Goal: Task Accomplishment & Management: Complete application form

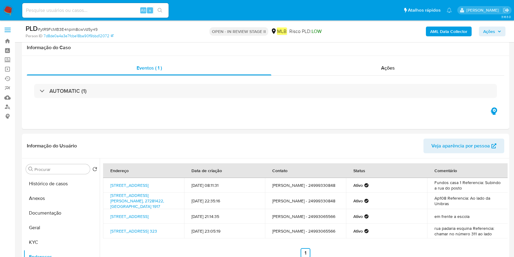
select select "10"
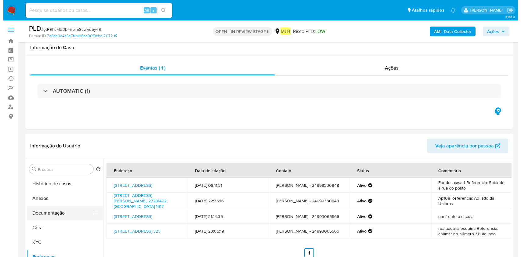
scroll to position [81, 0]
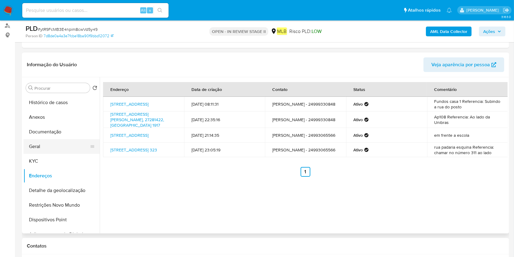
drag, startPoint x: 40, startPoint y: 143, endPoint x: 61, endPoint y: 141, distance: 21.5
click at [40, 144] on button "Geral" at bounding box center [58, 146] width 71 height 15
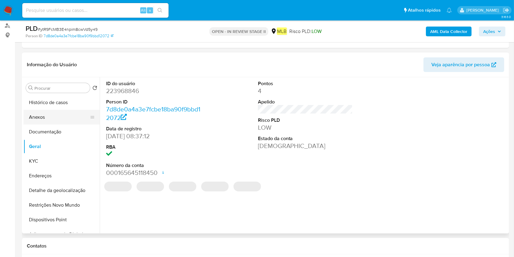
click at [55, 116] on button "Anexos" at bounding box center [58, 117] width 71 height 15
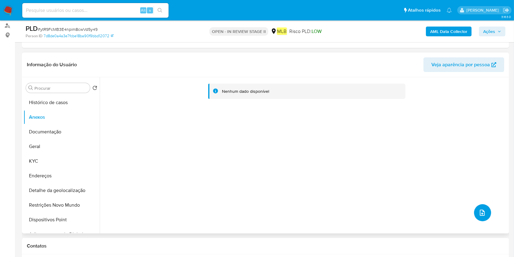
click at [479, 204] on button "upload-file" at bounding box center [482, 212] width 17 height 17
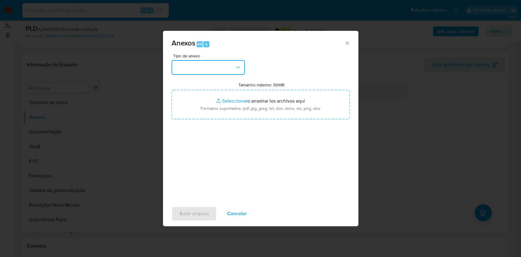
click at [227, 67] on button "button" at bounding box center [207, 67] width 73 height 15
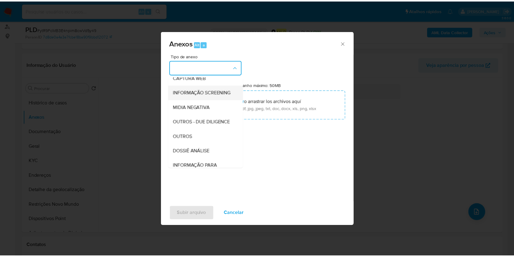
scroll to position [94, 0]
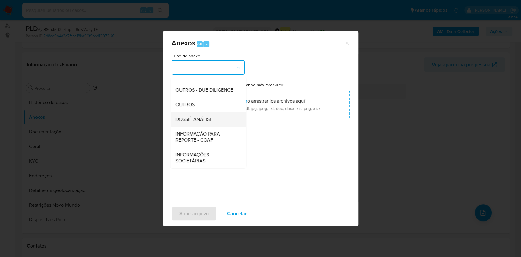
click at [212, 121] on span "DOSSIÊ ANÁLISE" at bounding box center [193, 119] width 37 height 6
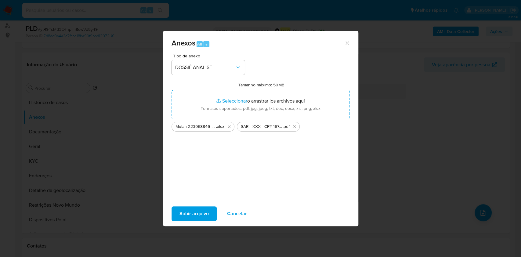
click at [200, 212] on span "Subir arquivo" at bounding box center [193, 213] width 29 height 13
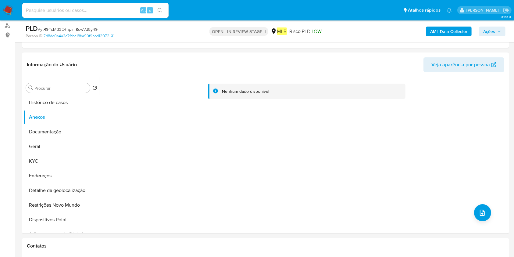
click at [456, 36] on div "AML Data Collector Ações" at bounding box center [426, 31] width 158 height 14
click at [457, 34] on b "AML Data Collector" at bounding box center [448, 32] width 37 height 10
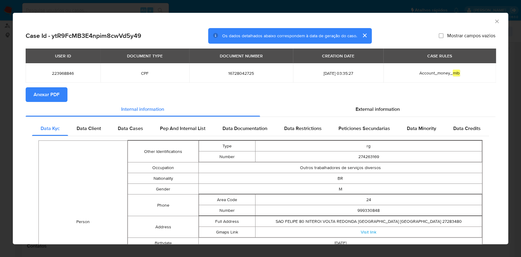
click at [50, 91] on span "Anexar PDF" at bounding box center [47, 94] width 26 height 13
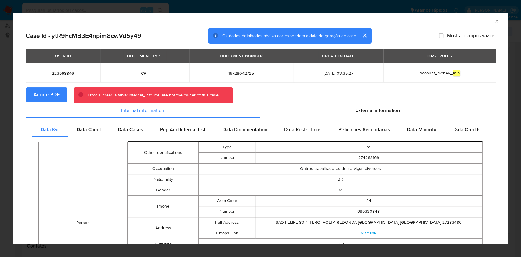
click at [56, 93] on span "Anexar PDF" at bounding box center [47, 94] width 26 height 13
click at [495, 21] on icon "Fechar a janela" at bounding box center [496, 21] width 3 height 3
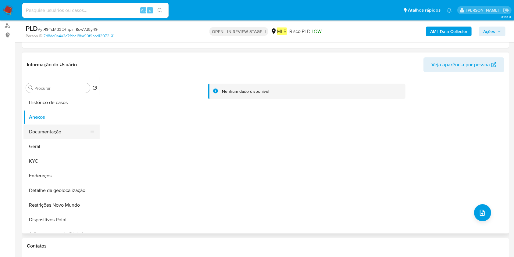
click at [56, 127] on button "Documentação" at bounding box center [58, 131] width 71 height 15
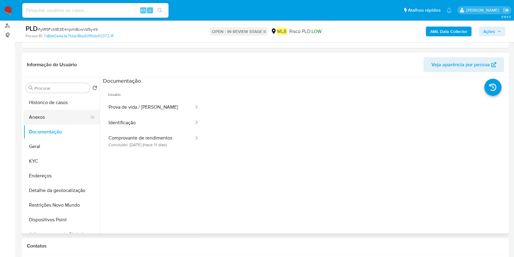
click at [48, 116] on button "Anexos" at bounding box center [58, 117] width 71 height 15
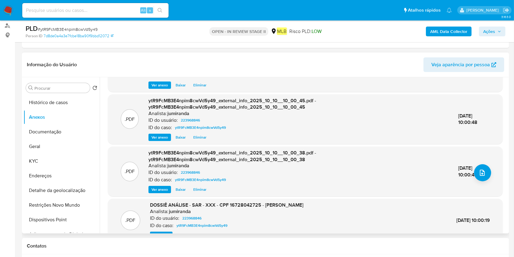
scroll to position [71, 0]
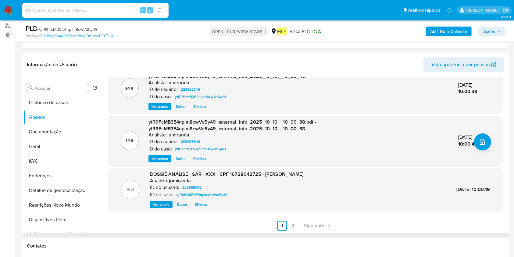
click at [291, 227] on link "2" at bounding box center [293, 226] width 10 height 10
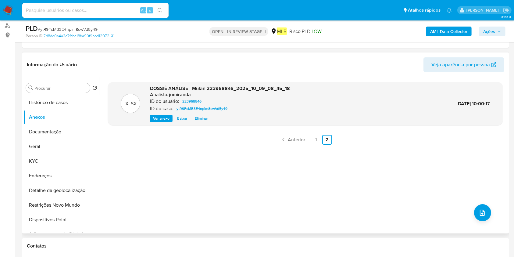
click at [498, 31] on icon "button" at bounding box center [500, 32] width 4 height 4
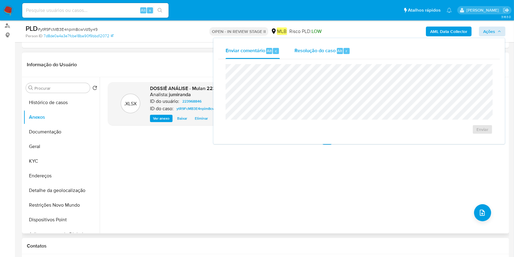
click at [331, 57] on div "Resolução do caso Alt r" at bounding box center [323, 51] width 56 height 16
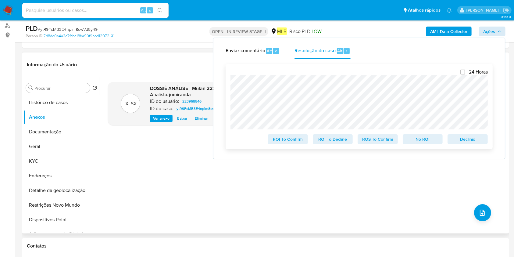
click at [371, 141] on span "ROS To Confirm" at bounding box center [378, 139] width 32 height 9
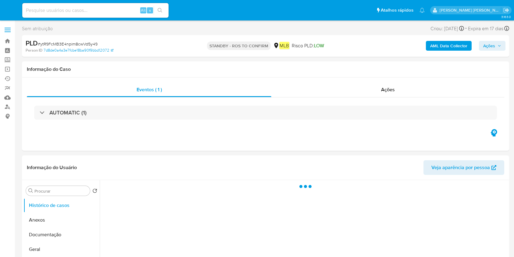
select select "10"
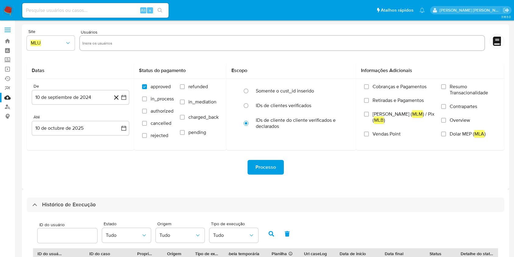
select select "10"
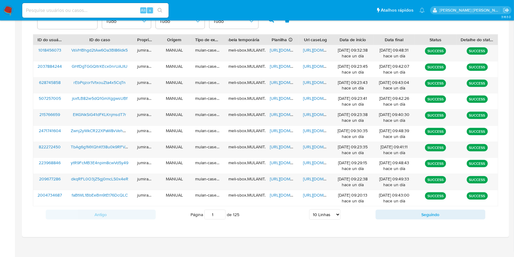
scroll to position [220, 0]
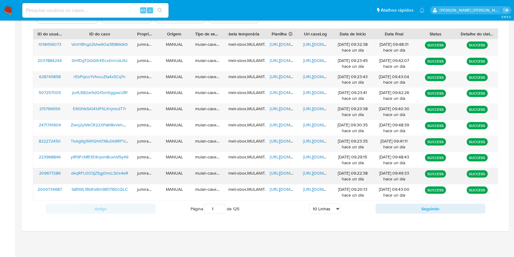
click at [282, 172] on span "[URL][DOMAIN_NAME]" at bounding box center [291, 173] width 42 height 6
click at [308, 173] on span "[URL][DOMAIN_NAME]" at bounding box center [324, 173] width 42 height 6
click at [115, 173] on span "dkqRFL0O3jZ5gj0mcLS0x4eR" at bounding box center [99, 173] width 57 height 6
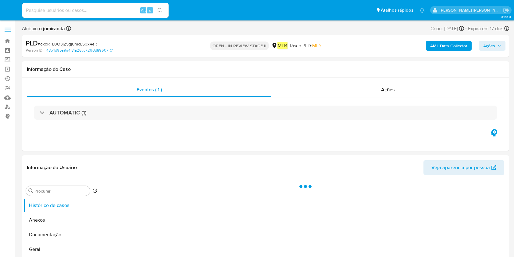
select select "10"
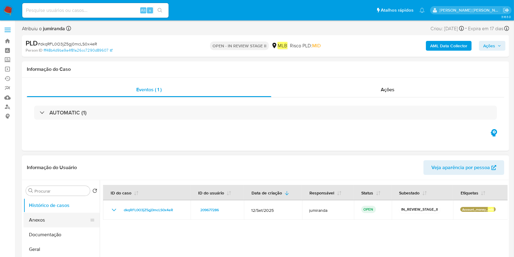
click at [45, 219] on button "Anexos" at bounding box center [58, 220] width 71 height 15
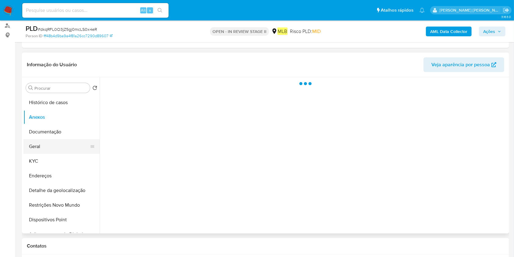
click at [44, 146] on button "Geral" at bounding box center [58, 146] width 71 height 15
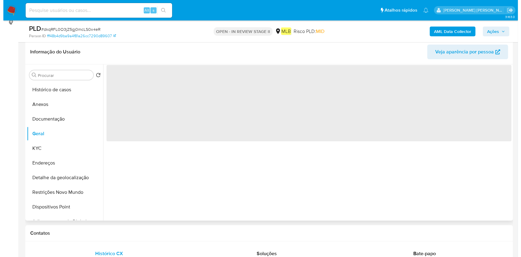
scroll to position [81, 0]
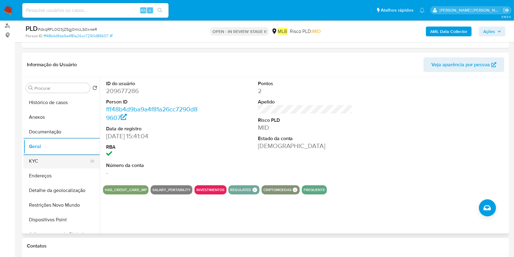
click at [46, 158] on button "KYC" at bounding box center [58, 161] width 71 height 15
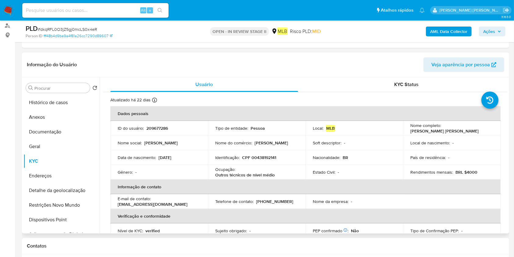
click at [229, 170] on p "Ocupação :" at bounding box center [225, 169] width 20 height 5
copy div "Ocupação : Outros técnicos de nível médio"
click at [54, 200] on button "Restrições Novo Mundo" at bounding box center [58, 205] width 71 height 15
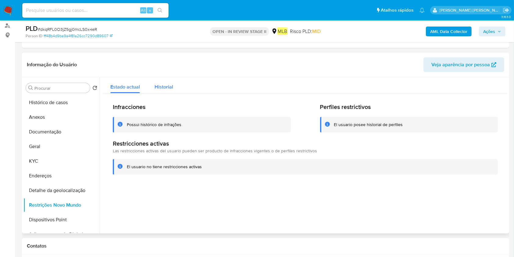
drag, startPoint x: 161, startPoint y: 88, endPoint x: 166, endPoint y: 91, distance: 6.1
click at [161, 87] on span "Historial" at bounding box center [164, 86] width 19 height 7
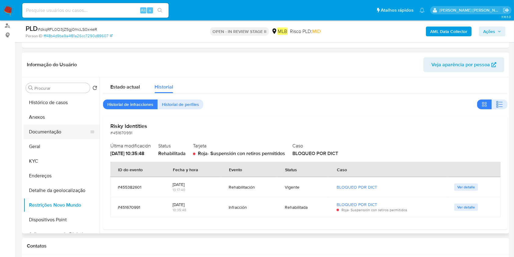
click at [43, 132] on button "Documentação" at bounding box center [58, 131] width 71 height 15
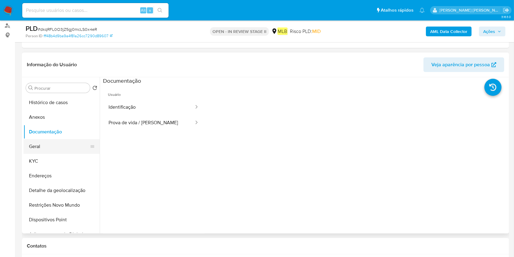
click at [38, 148] on button "Geral" at bounding box center [58, 146] width 71 height 15
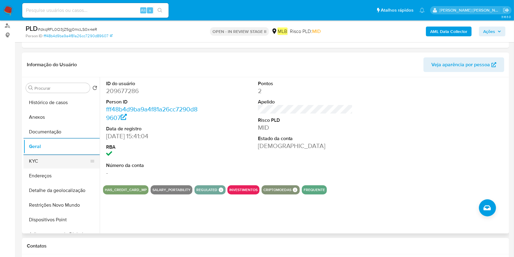
click at [42, 166] on button "KYC" at bounding box center [58, 161] width 71 height 15
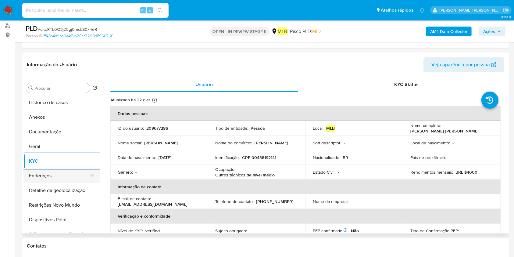
click at [48, 176] on button "Endereços" at bounding box center [58, 175] width 71 height 15
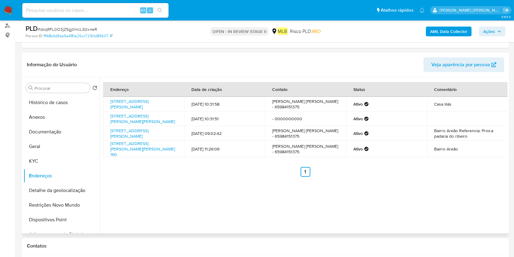
drag, startPoint x: 41, startPoint y: 187, endPoint x: 110, endPoint y: 188, distance: 68.6
click at [41, 187] on button "Detalhe da geolocalização" at bounding box center [61, 190] width 76 height 15
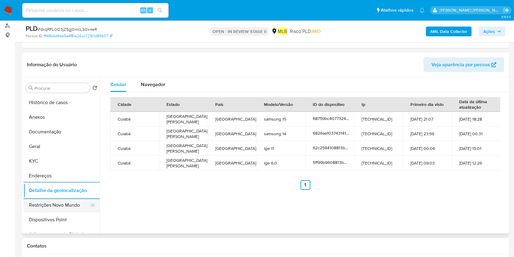
click at [65, 208] on button "Restrições Novo Mundo" at bounding box center [58, 205] width 71 height 15
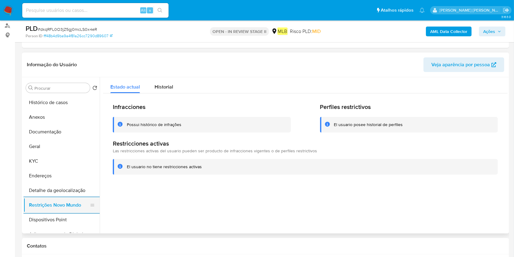
click at [65, 211] on button "Restrições Novo Mundo" at bounding box center [58, 205] width 71 height 15
click at [70, 217] on button "Dispositivos Point" at bounding box center [58, 219] width 71 height 15
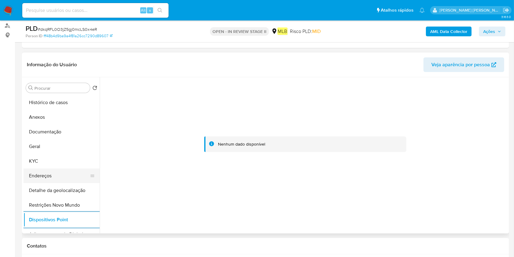
click at [41, 171] on button "Endereços" at bounding box center [58, 175] width 71 height 15
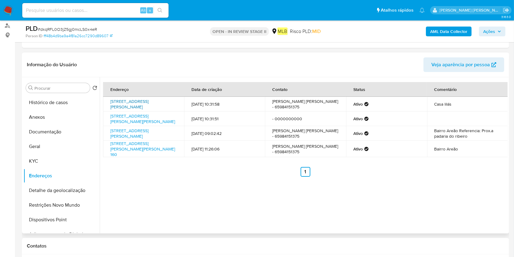
drag, startPoint x: 109, startPoint y: 99, endPoint x: 123, endPoint y: 105, distance: 15.7
click at [123, 105] on td "Rua Das Missões 10, Cuiabá, Mato Grosso, 78010285, Brasil 10" at bounding box center [143, 104] width 81 height 15
copy link "Rua Das Missões 10, Cuiabá, Mato Grosso"
click at [45, 190] on button "Detalhe da geolocalização" at bounding box center [58, 190] width 71 height 15
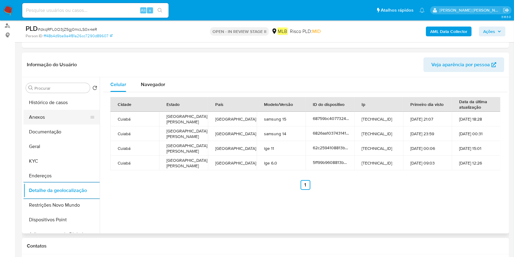
click at [50, 121] on button "Anexos" at bounding box center [58, 117] width 71 height 15
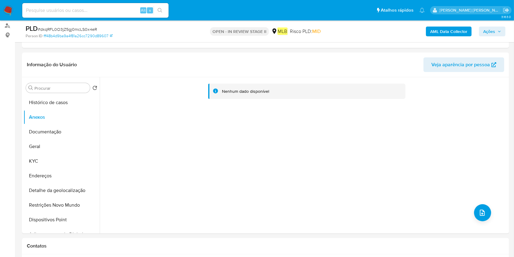
click at [466, 35] on b "AML Data Collector" at bounding box center [448, 32] width 37 height 10
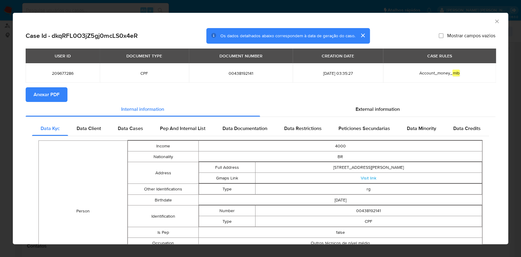
click at [53, 92] on span "Anexar PDF" at bounding box center [47, 94] width 26 height 13
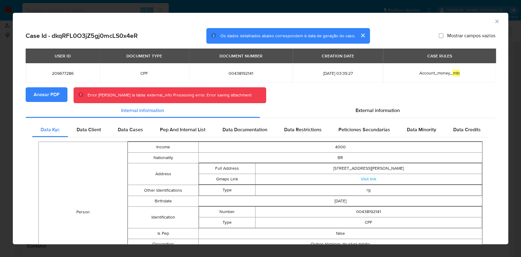
click at [494, 20] on icon "Fechar a janela" at bounding box center [497, 21] width 6 height 6
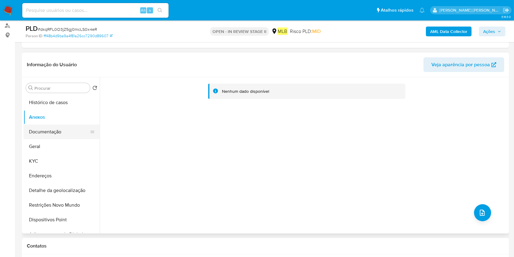
click at [57, 130] on button "Documentação" at bounding box center [58, 131] width 71 height 15
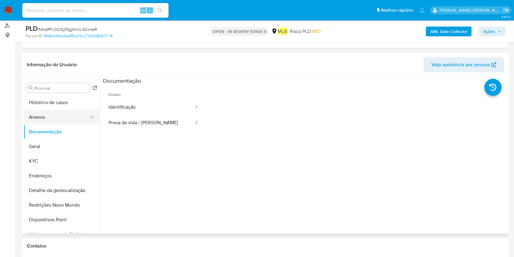
click at [57, 122] on button "Anexos" at bounding box center [58, 117] width 71 height 15
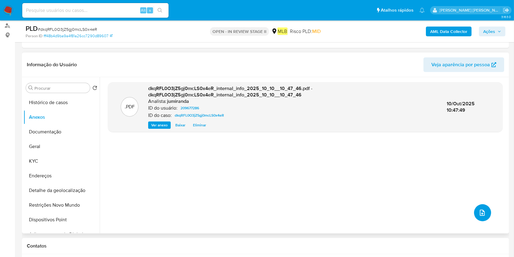
click at [488, 212] on button "upload-file" at bounding box center [482, 212] width 17 height 17
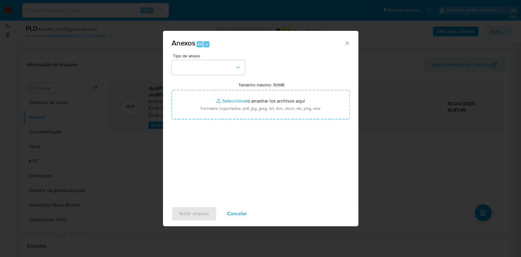
click at [215, 78] on div "Tipo de anexo Tamanho máximo: 50MB Seleccionar archivos Seleccionar o arrastrar…" at bounding box center [260, 126] width 178 height 144
click at [220, 69] on button "button" at bounding box center [207, 67] width 73 height 15
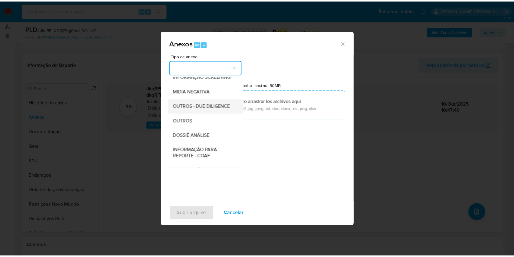
scroll to position [53, 0]
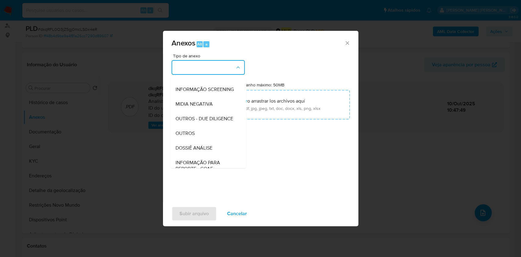
click at [193, 151] on span "DOSSIÊ ANÁLISE" at bounding box center [193, 148] width 37 height 6
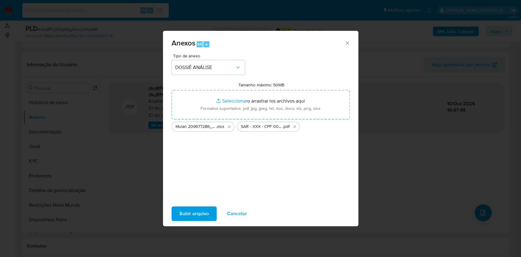
click at [200, 207] on span "Subir arquivo" at bounding box center [193, 213] width 29 height 13
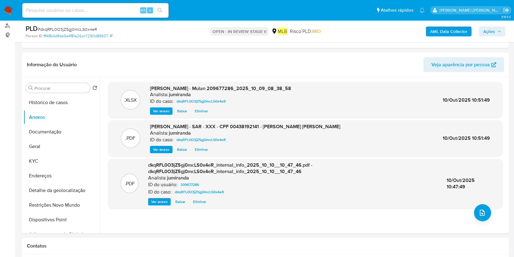
click at [503, 33] on button "Ações" at bounding box center [492, 32] width 27 height 10
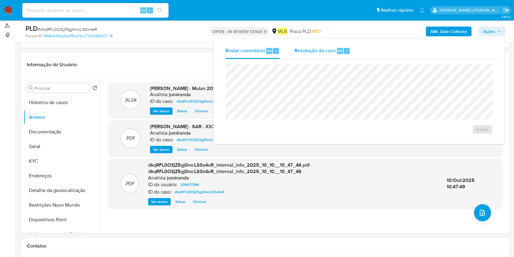
click at [320, 46] on div "Resolução do caso Alt r" at bounding box center [323, 51] width 56 height 16
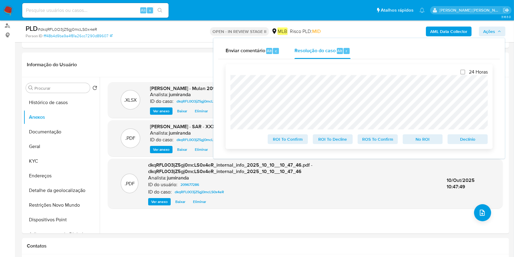
click at [390, 139] on span "ROS To Confirm" at bounding box center [378, 139] width 32 height 9
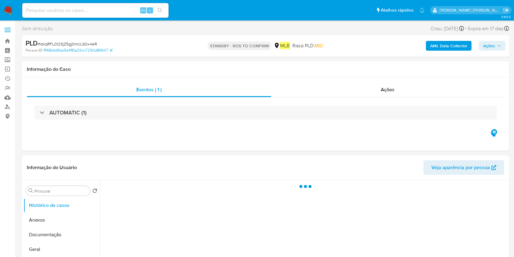
select select "10"
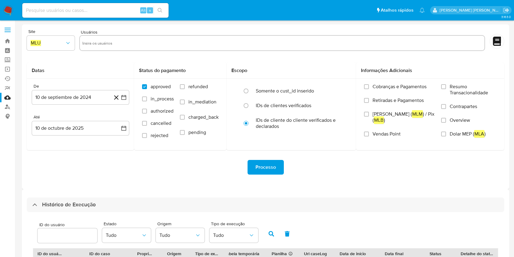
select select "10"
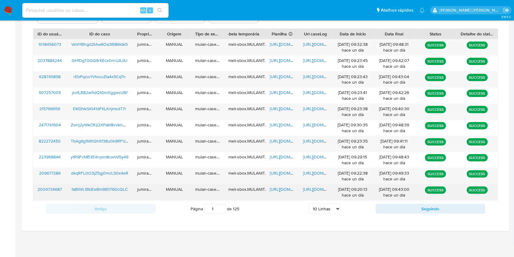
click at [286, 192] on span "[URL][DOMAIN_NAME]" at bounding box center [291, 189] width 42 height 6
click at [307, 188] on span "[URL][DOMAIN_NAME]" at bounding box center [324, 189] width 42 height 6
click at [119, 192] on span "faBtWL1BbEeBm9tEt76DcQLC" at bounding box center [100, 189] width 56 height 6
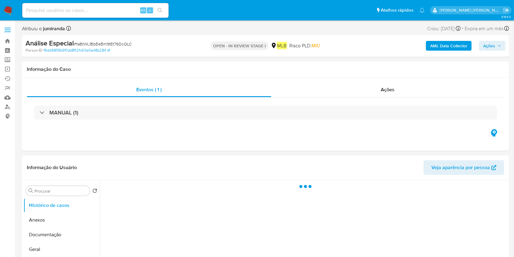
select select "10"
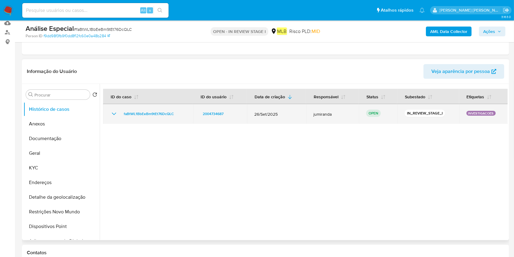
scroll to position [81, 0]
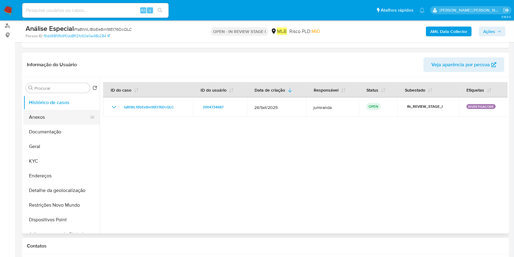
click at [51, 117] on button "Anexos" at bounding box center [58, 117] width 71 height 15
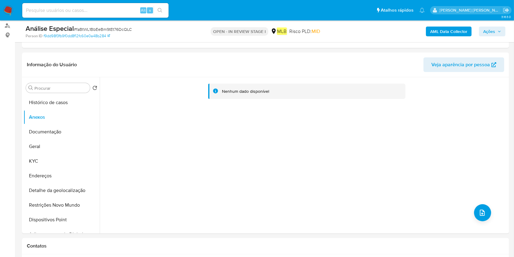
click at [460, 30] on b "AML Data Collector" at bounding box center [448, 32] width 37 height 10
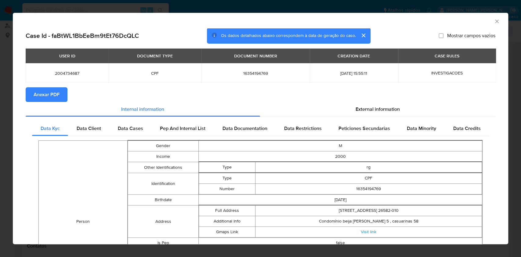
click at [47, 99] on span "Anexar PDF" at bounding box center [47, 94] width 26 height 13
click at [494, 19] on icon "Fechar a janela" at bounding box center [497, 21] width 6 height 6
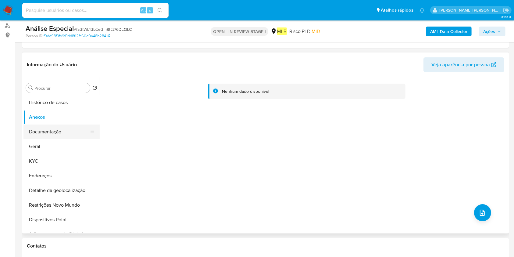
click at [45, 132] on button "Documentação" at bounding box center [58, 131] width 71 height 15
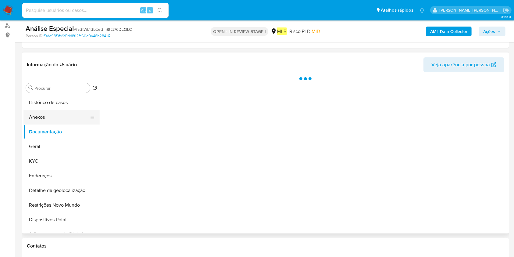
click at [64, 115] on button "Anexos" at bounding box center [58, 117] width 71 height 15
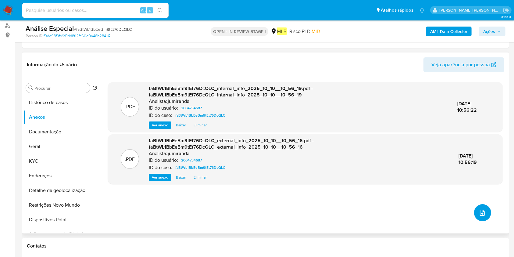
click at [479, 210] on icon "upload-file" at bounding box center [482, 212] width 7 height 7
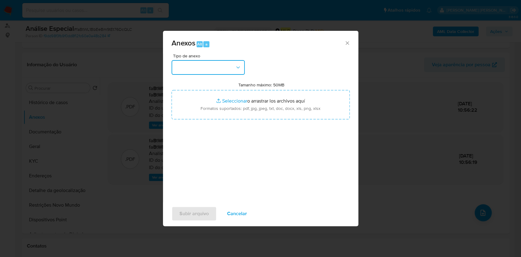
click at [217, 67] on button "button" at bounding box center [207, 67] width 73 height 15
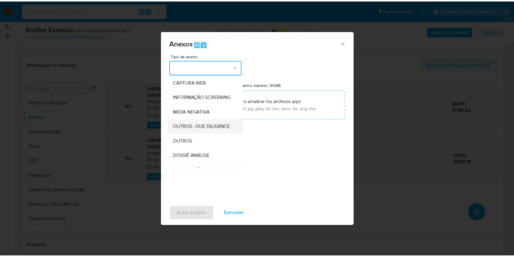
scroll to position [94, 0]
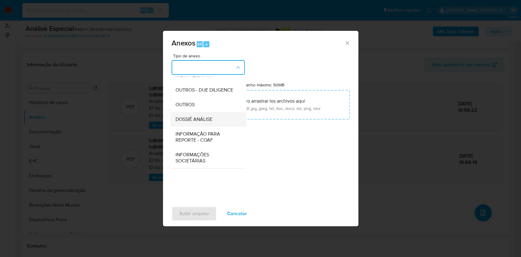
click at [192, 113] on div "DOSSIÊ ANÁLISE" at bounding box center [206, 119] width 62 height 15
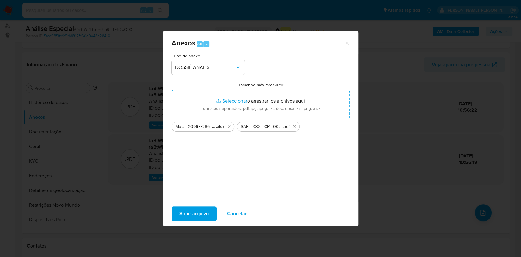
click at [197, 213] on span "Subir arquivo" at bounding box center [193, 213] width 29 height 13
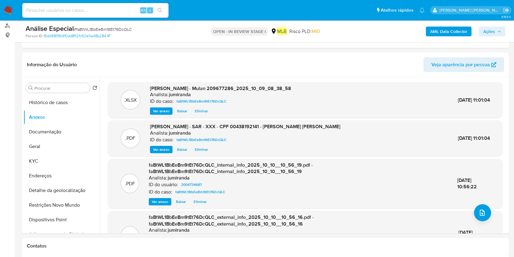
click at [494, 36] on div "AML Data Collector Ações" at bounding box center [426, 31] width 158 height 14
click at [495, 35] on span "Ações" at bounding box center [490, 32] width 12 height 10
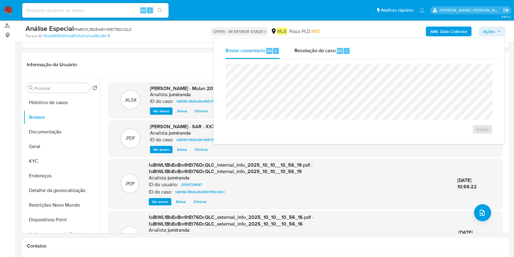
drag, startPoint x: 332, startPoint y: 50, endPoint x: 330, endPoint y: 61, distance: 11.4
click at [331, 50] on span "Resolução do caso" at bounding box center [315, 50] width 41 height 7
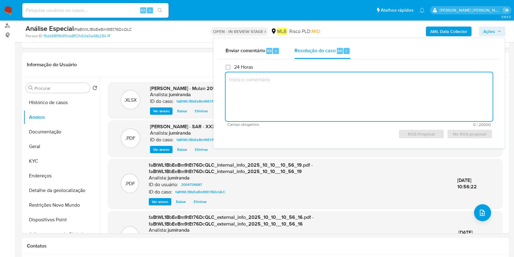
paste textarea "dkqRFL0O3jZ5gj0mcLS0x4eR"
type textarea "dkqRFL0O3jZ5gj0mcLS0x4eR"
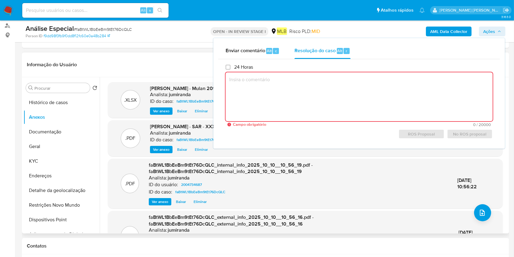
click at [193, 70] on header "Informação do Usuário Veja aparência por pessoa" at bounding box center [266, 64] width 478 height 15
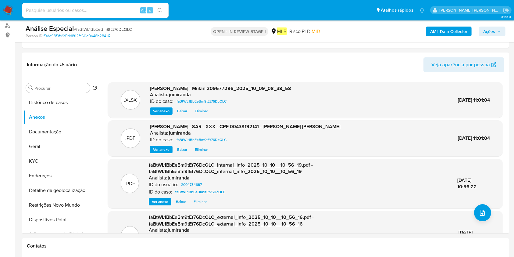
click at [485, 33] on span "Ações" at bounding box center [490, 32] width 12 height 10
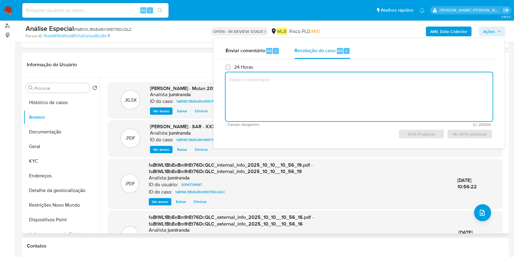
click at [190, 68] on header "Informação do Usuário Veja aparência por pessoa" at bounding box center [266, 64] width 478 height 15
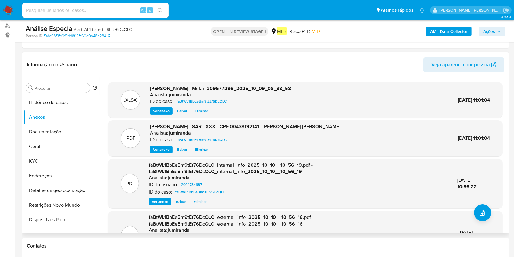
click at [205, 149] on span "Eliminar" at bounding box center [201, 149] width 13 height 6
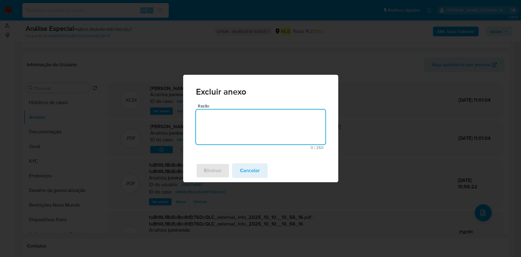
click at [257, 139] on textarea "Razão" at bounding box center [260, 127] width 129 height 35
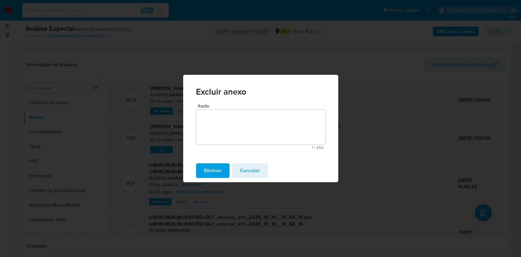
click at [218, 172] on button "Eliminar" at bounding box center [213, 170] width 34 height 15
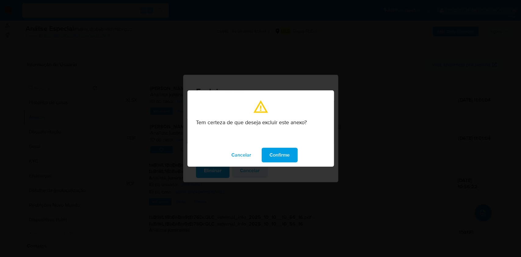
click at [266, 155] on button "Confirme" at bounding box center [279, 155] width 36 height 15
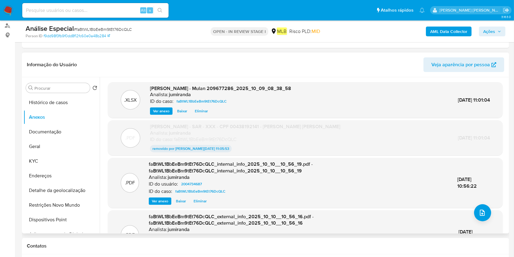
click at [200, 112] on span "Eliminar" at bounding box center [201, 111] width 13 height 6
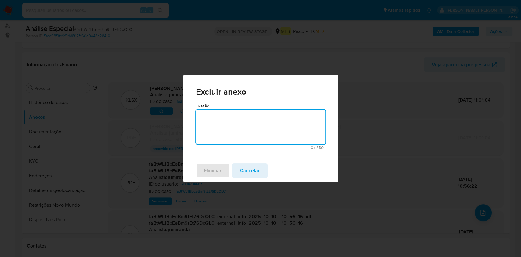
click at [230, 143] on textarea "Razão" at bounding box center [260, 127] width 129 height 35
click at [214, 174] on span "Eliminar" at bounding box center [213, 170] width 18 height 13
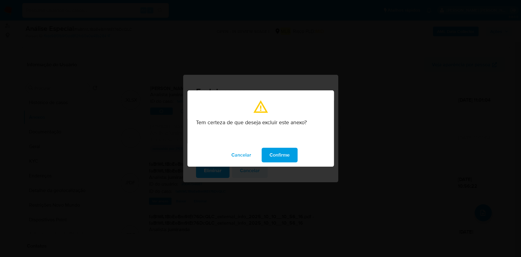
click at [286, 149] on span "Confirme" at bounding box center [279, 154] width 20 height 13
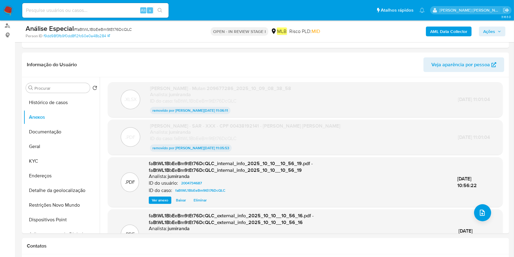
click at [286, 149] on div "removido por jumiranda 10/Out/2025 11:05:53" at bounding box center [245, 147] width 190 height 7
click at [67, 140] on button "Geral" at bounding box center [58, 146] width 71 height 15
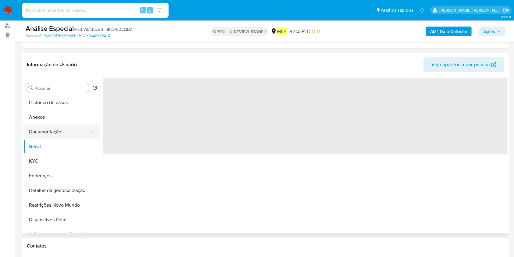
click at [63, 131] on button "Documentação" at bounding box center [58, 131] width 71 height 15
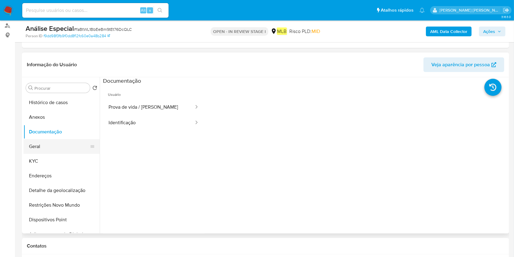
click at [51, 146] on button "Geral" at bounding box center [58, 146] width 71 height 15
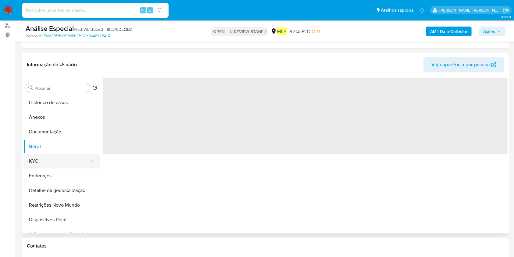
click at [49, 157] on button "KYC" at bounding box center [58, 161] width 71 height 15
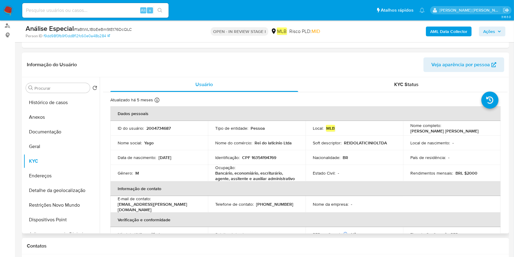
click at [248, 172] on p "Bancário, economiário, escriturário, agente, assitente e auxiliar administrativo" at bounding box center [255, 175] width 81 height 11
copy div "Ocupação : Bancário, economiário, escriturário, agente, assitente e auxiliar ad…"
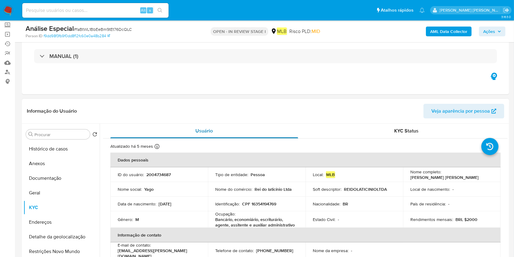
scroll to position [0, 0]
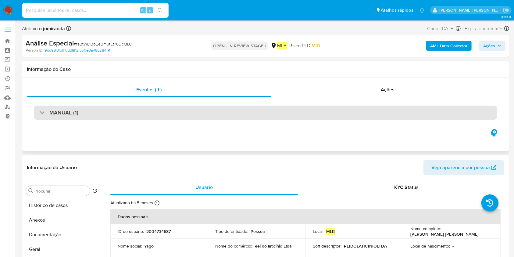
click at [131, 117] on div "MANUAL (1)" at bounding box center [265, 113] width 463 height 14
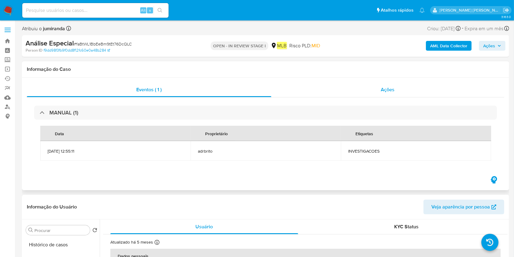
click at [371, 83] on div "Ações" at bounding box center [388, 89] width 233 height 15
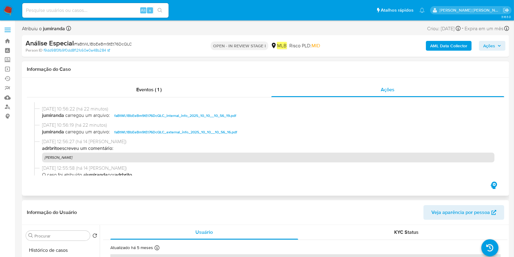
scroll to position [122, 0]
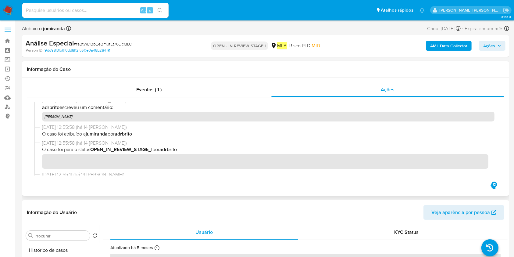
click at [60, 122] on div "26/09/2025 12:56:27 (há 14 dias) adrbrito escreveu um comentário: Diligência GE…" at bounding box center [265, 110] width 463 height 27
click at [70, 118] on p "Diligência GEtNet" at bounding box center [268, 117] width 453 height 10
click at [72, 117] on p "Diligência GEtNet" at bounding box center [268, 117] width 453 height 10
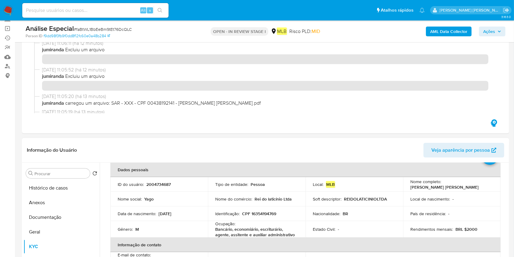
scroll to position [81, 0]
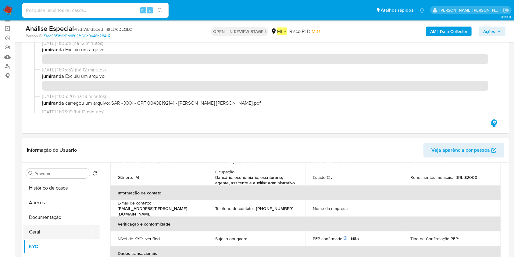
click at [56, 233] on button "Geral" at bounding box center [58, 232] width 71 height 15
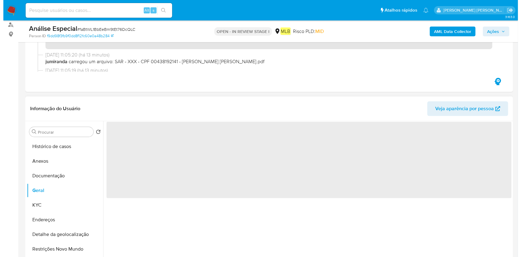
scroll to position [122, 0]
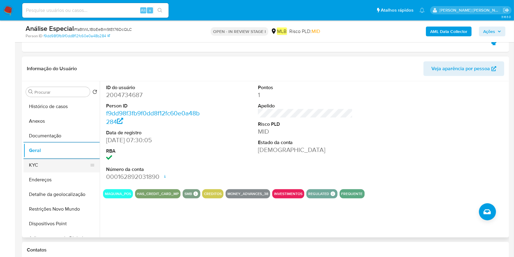
click at [51, 164] on button "KYC" at bounding box center [58, 165] width 71 height 15
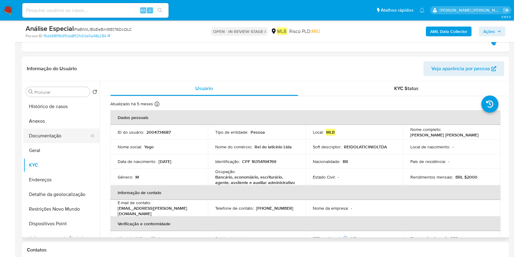
click at [68, 142] on ul "Histórico de casos Anexos Documentação Geral KYC Endereços Detalhe da geolocali…" at bounding box center [61, 168] width 76 height 138
click at [65, 136] on button "Documentação" at bounding box center [58, 135] width 71 height 15
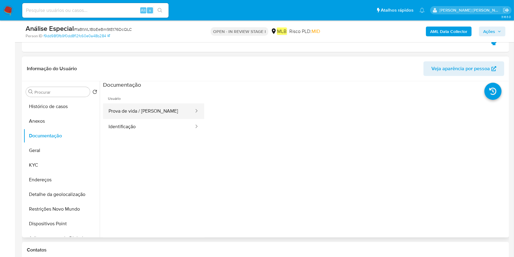
click at [169, 113] on button "Prova de vida / Selfie" at bounding box center [149, 111] width 92 height 16
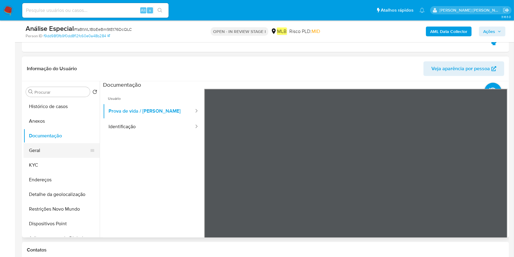
click at [57, 149] on button "Geral" at bounding box center [58, 150] width 71 height 15
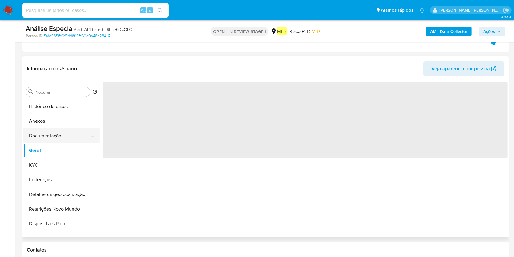
click at [77, 133] on button "Documentação" at bounding box center [58, 135] width 71 height 15
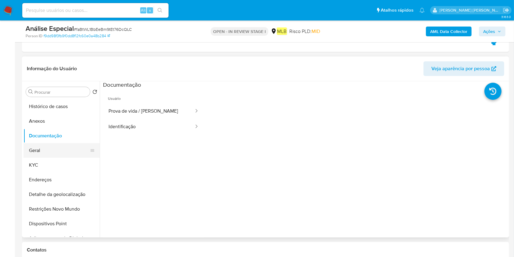
click at [66, 151] on button "Geral" at bounding box center [58, 150] width 71 height 15
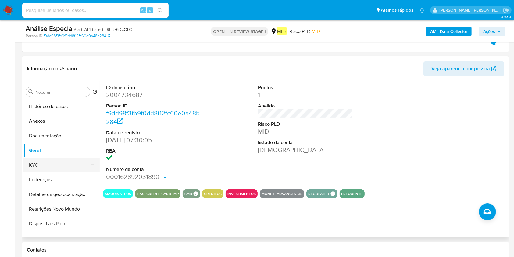
click at [49, 165] on button "KYC" at bounding box center [58, 165] width 71 height 15
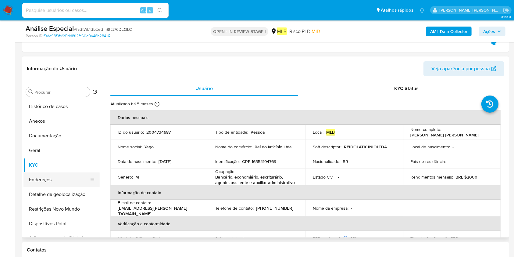
click at [41, 179] on button "Endereços" at bounding box center [58, 179] width 71 height 15
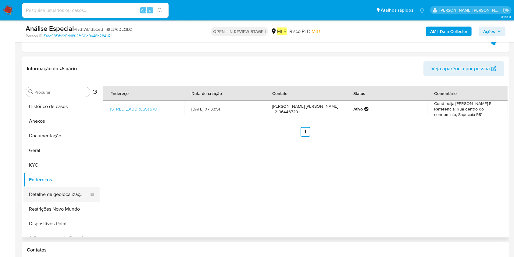
click at [46, 193] on button "Detalhe da geolocalização" at bounding box center [58, 194] width 71 height 15
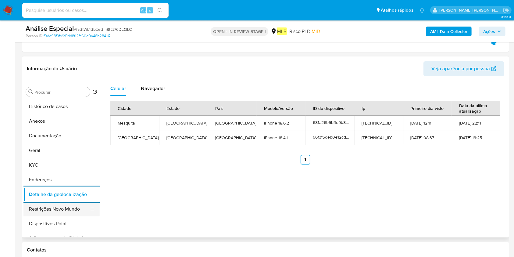
click at [59, 207] on button "Restrições Novo Mundo" at bounding box center [58, 209] width 71 height 15
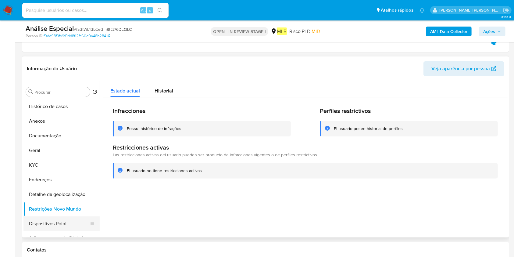
click at [52, 219] on button "Dispositivos Point" at bounding box center [58, 223] width 71 height 15
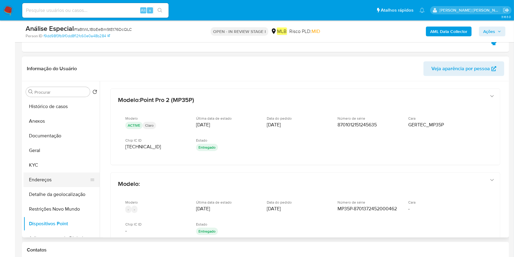
click at [52, 175] on button "Endereços" at bounding box center [58, 179] width 71 height 15
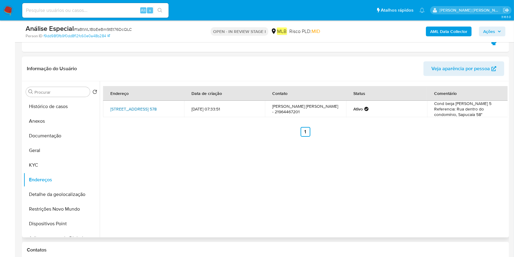
drag, startPoint x: 107, startPoint y: 103, endPoint x: 128, endPoint y: 109, distance: 21.5
click at [128, 109] on td "Avenida Da Eternidade 578, Mesquita, Rio De Janeiro, 26582010, Brasil 578" at bounding box center [143, 109] width 81 height 16
copy link "Avenida Da Eternidade 578, Mesquita"
drag, startPoint x: 34, startPoint y: 134, endPoint x: 39, endPoint y: 131, distance: 6.0
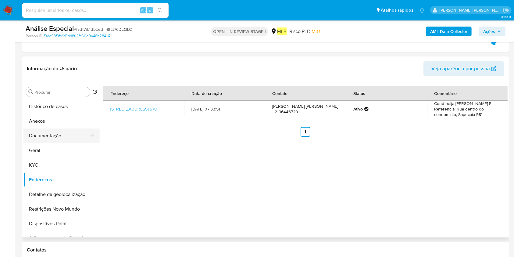
click at [34, 134] on button "Documentação" at bounding box center [58, 135] width 71 height 15
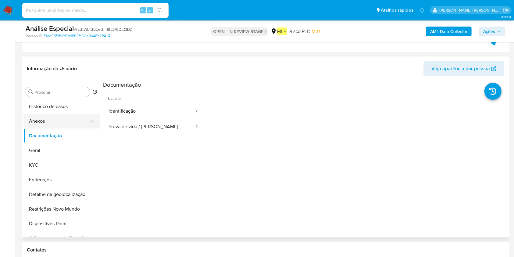
click at [46, 124] on button "Anexos" at bounding box center [58, 121] width 71 height 15
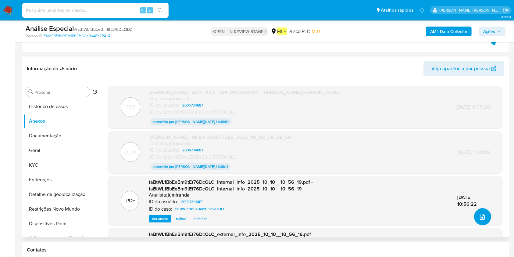
click at [479, 216] on icon "upload-file" at bounding box center [482, 216] width 7 height 7
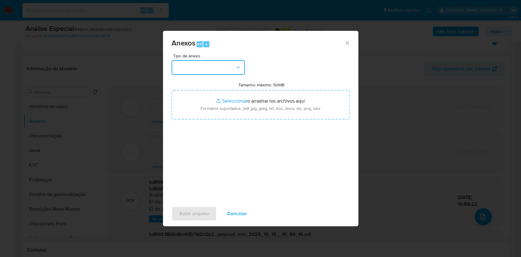
click at [218, 71] on button "button" at bounding box center [207, 67] width 73 height 15
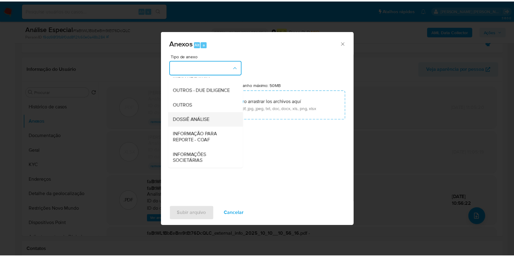
scroll to position [94, 0]
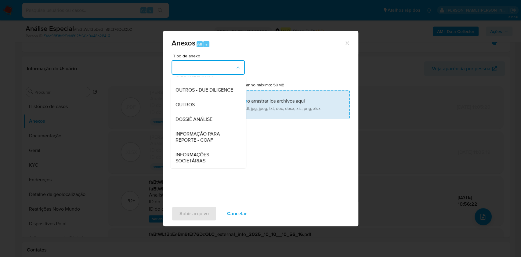
click at [205, 123] on div "DOSSIÊ ANÁLISE" at bounding box center [206, 119] width 62 height 15
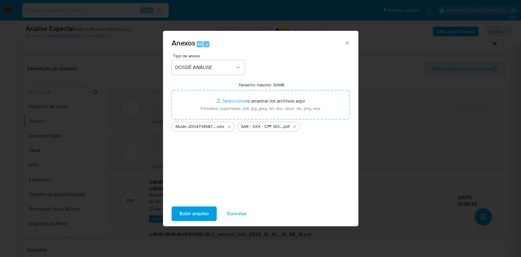
click at [203, 207] on span "Subir arquivo" at bounding box center [193, 213] width 29 height 13
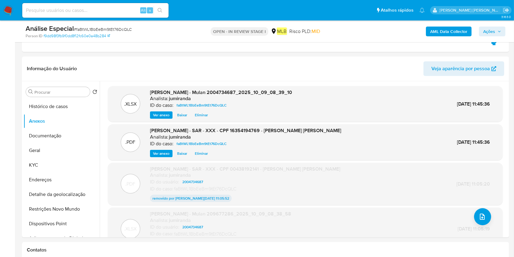
click at [498, 32] on icon "button" at bounding box center [500, 32] width 4 height 4
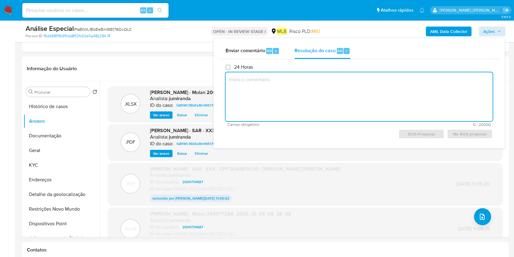
drag, startPoint x: 317, startPoint y: 51, endPoint x: 310, endPoint y: 76, distance: 25.6
click at [317, 51] on span "Resolução do caso" at bounding box center [315, 50] width 41 height 7
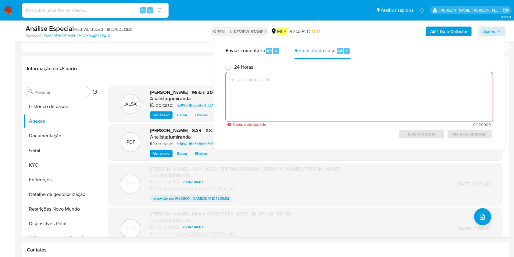
click at [304, 96] on textarea at bounding box center [359, 96] width 267 height 49
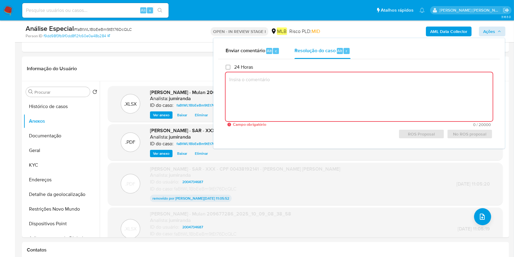
paste textarea "Fatos relevantes concluídos pelo analista: Recebimento de montante significativ…"
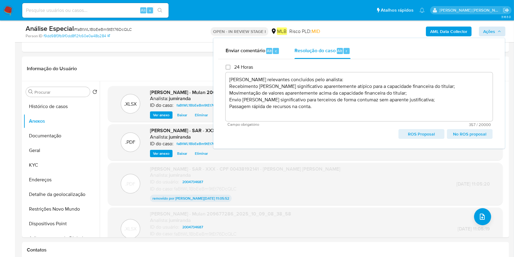
click at [414, 136] on span "ROS Proposal" at bounding box center [421, 134] width 37 height 9
type textarea "Fatos relevantes concluídos pelo analista: Recebimento de montante significativ…"
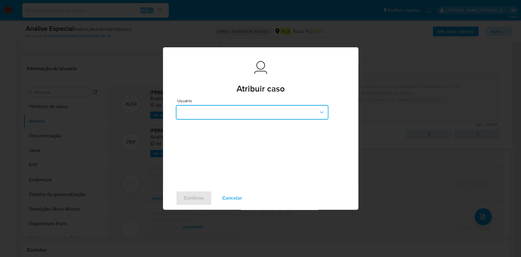
click at [226, 113] on button "button" at bounding box center [252, 112] width 153 height 15
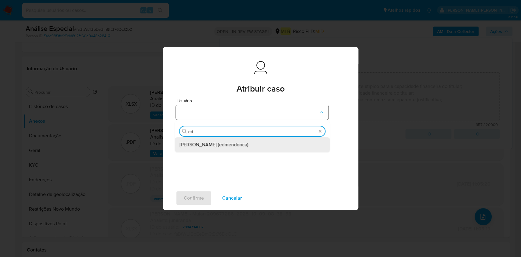
type input "edu"
click at [203, 146] on span "Eduardo Mendonca Dutra (edmendonca)" at bounding box center [213, 145] width 69 height 6
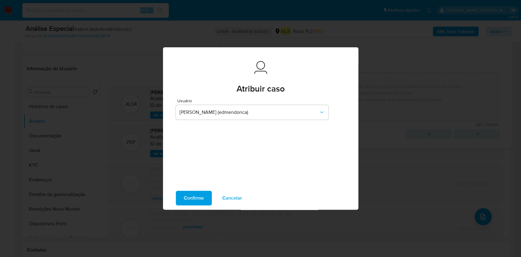
click at [191, 193] on span "Confirme" at bounding box center [194, 197] width 20 height 13
type textarea "Fatos relevantes concluídos pelo analista: Recebimento de montante significativ…"
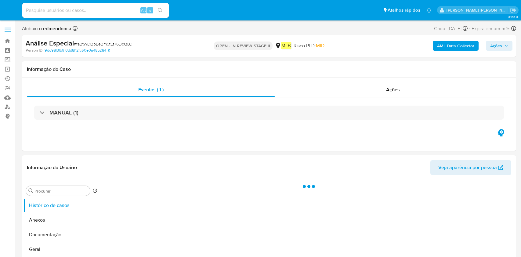
select select "10"
